Goal: Navigation & Orientation: Find specific page/section

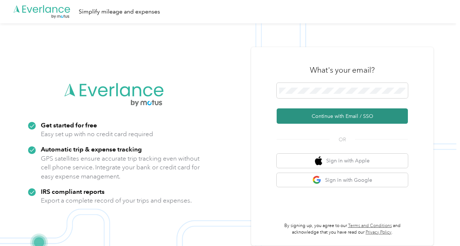
click at [319, 116] on button "Continue with Email / SSO" at bounding box center [342, 115] width 131 height 15
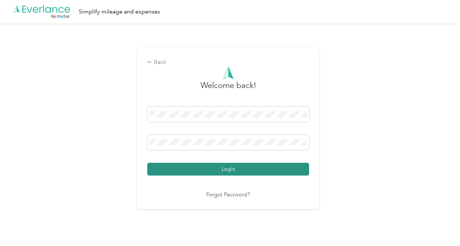
click at [211, 170] on button "Login" at bounding box center [228, 169] width 162 height 13
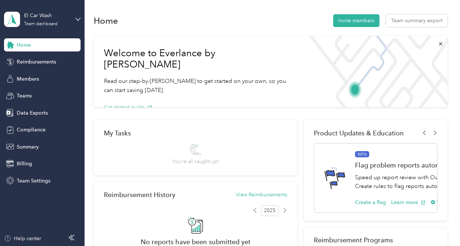
click at [73, 20] on div "El Car Wash Team dashboard" at bounding box center [42, 20] width 77 height 26
click at [81, 73] on div "Personal dashboard" at bounding box center [80, 76] width 143 height 13
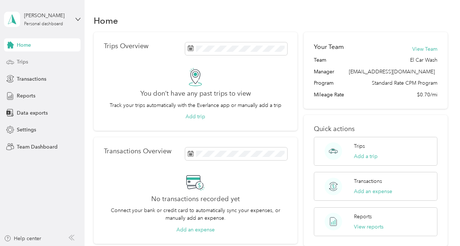
click at [26, 61] on span "Trips" at bounding box center [22, 62] width 11 height 8
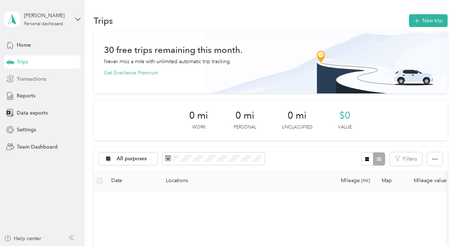
click at [26, 84] on div "Transactions" at bounding box center [42, 78] width 77 height 13
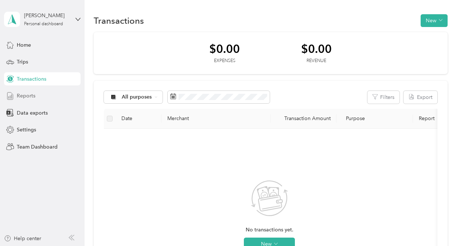
click at [27, 99] on span "Reports" at bounding box center [26, 96] width 19 height 8
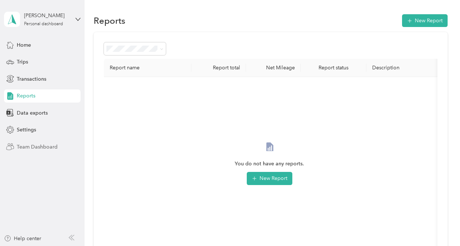
click at [25, 146] on span "Team Dashboard" at bounding box center [37, 147] width 41 height 8
